Goal: Information Seeking & Learning: Find specific page/section

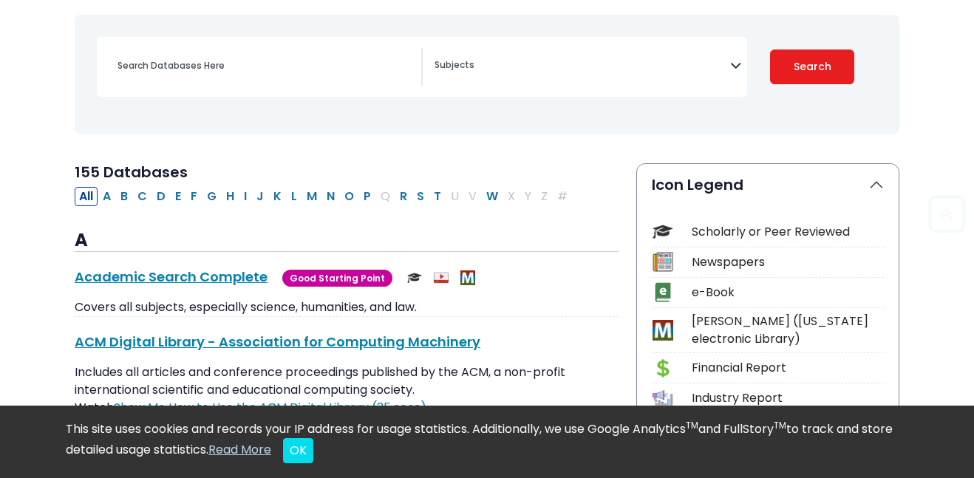
scroll to position [207, 0]
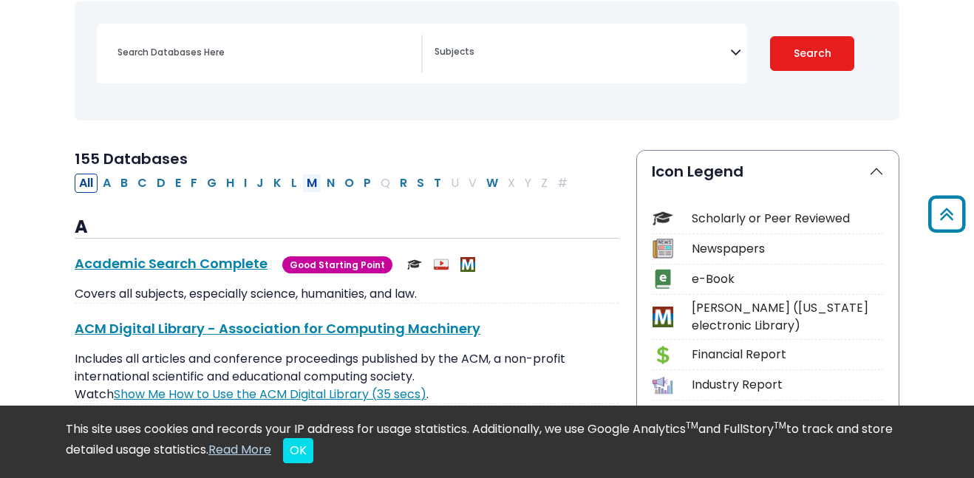
click at [307, 184] on button "M" at bounding box center [311, 183] width 19 height 19
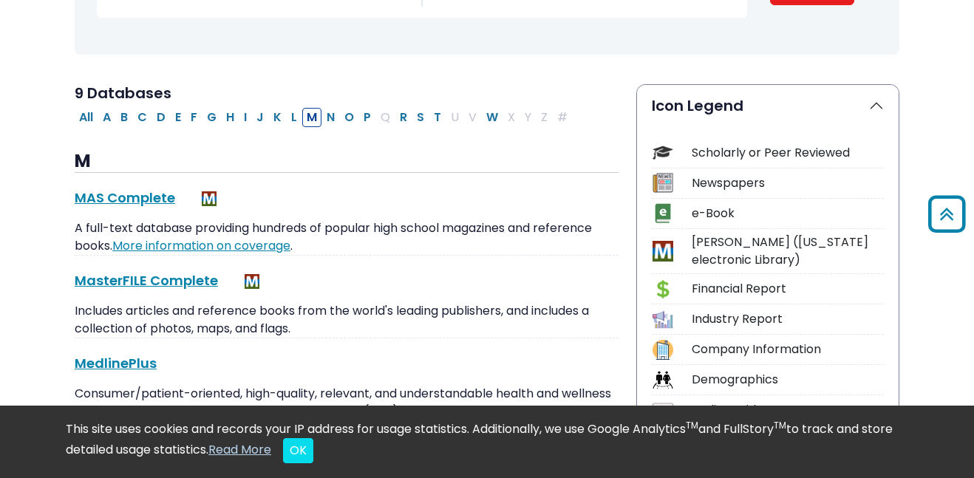
scroll to position [270, 0]
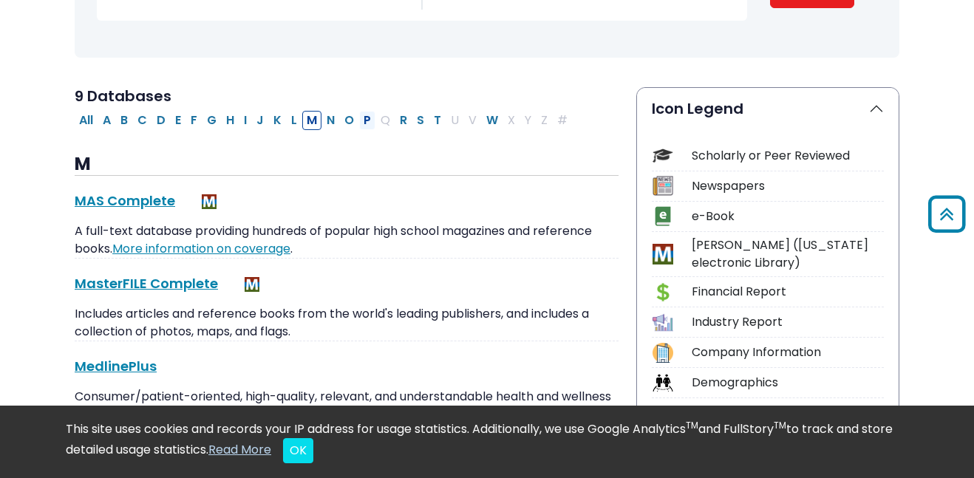
click at [363, 127] on button "P" at bounding box center [367, 120] width 16 height 19
select select "Database Subject Filter"
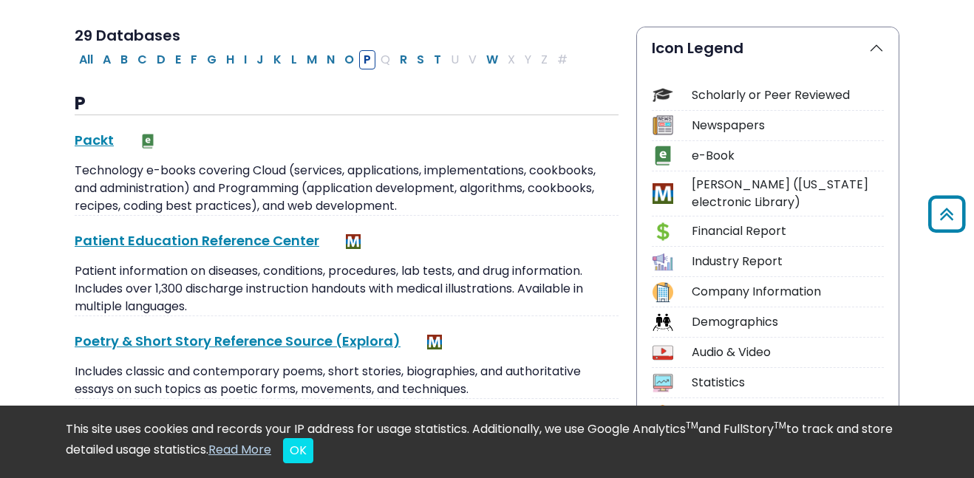
scroll to position [157, 0]
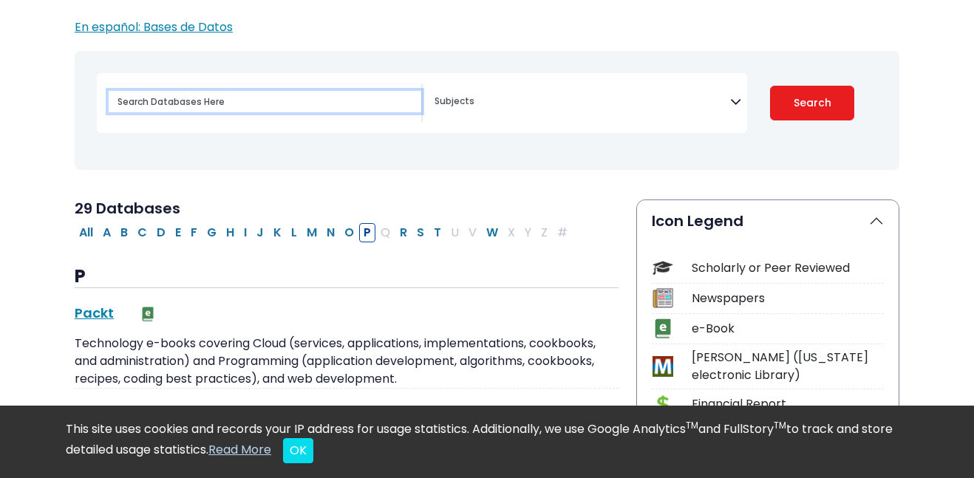
click at [257, 98] on input "Search database by title or keyword" at bounding box center [265, 101] width 313 height 21
type input "psychology"
click at [770, 86] on button "Search" at bounding box center [812, 103] width 84 height 35
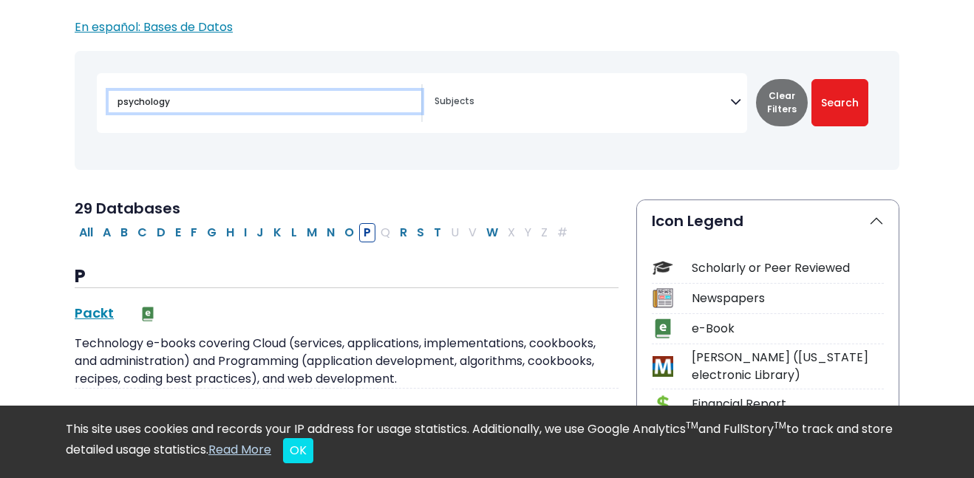
select select "Database Subject Filter"
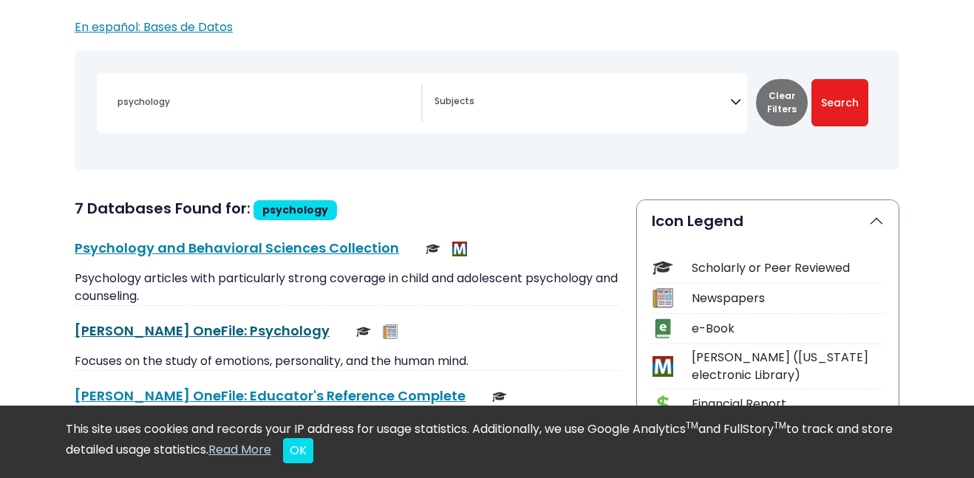
click at [168, 335] on link "[PERSON_NAME] OneFile: Psychology This link opens in a new window" at bounding box center [202, 330] width 255 height 18
